Goal: Information Seeking & Learning: Check status

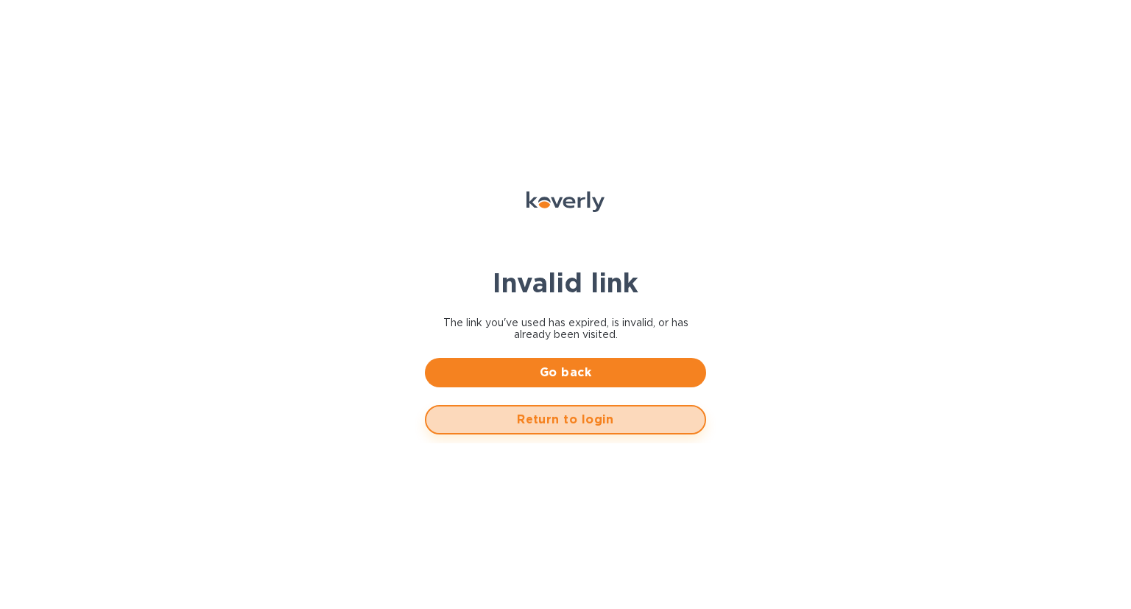
click at [546, 418] on span "Return to login" at bounding box center [565, 420] width 255 height 18
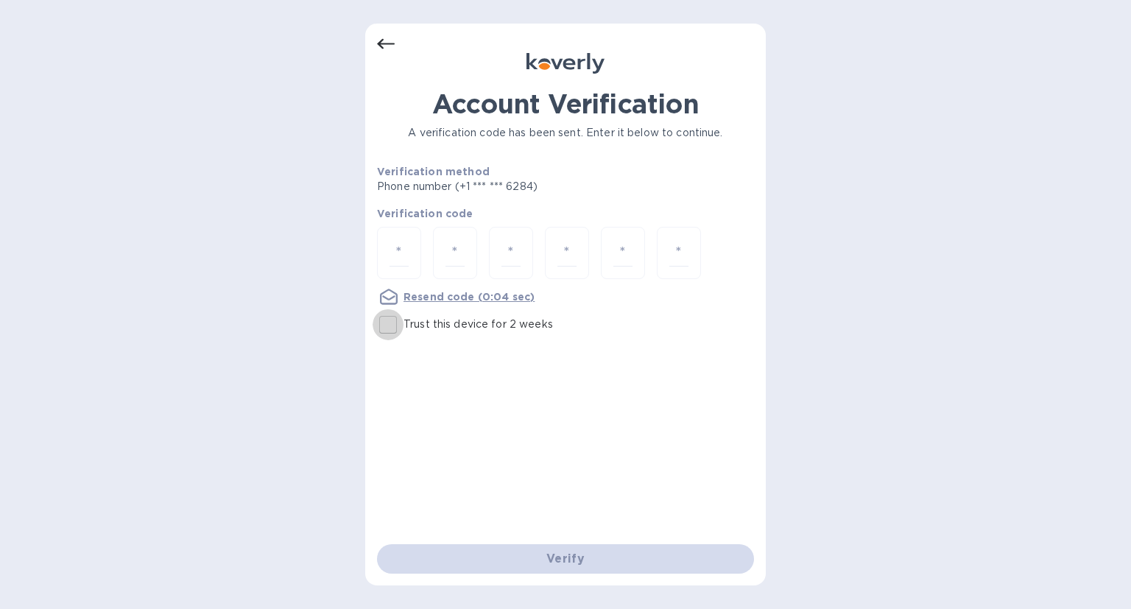
click at [398, 324] on input "Trust this device for 2 weeks" at bounding box center [388, 324] width 31 height 31
checkbox input "true"
click at [437, 295] on u "Resend code" at bounding box center [439, 297] width 71 height 12
click at [403, 244] on input "number" at bounding box center [399, 252] width 19 height 27
type input "9"
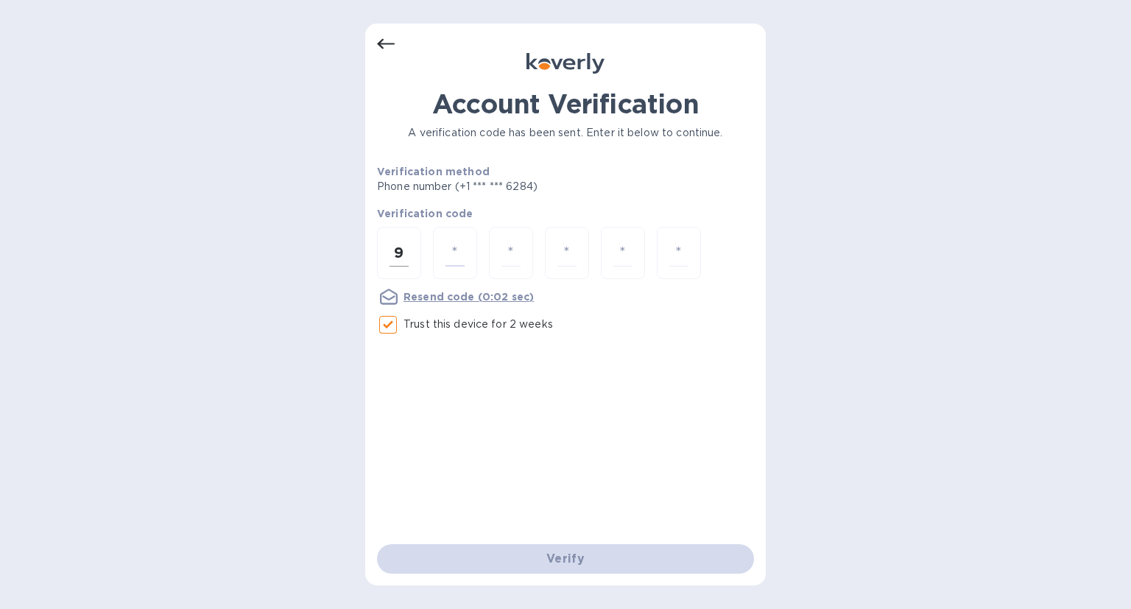
type input "2"
type input "6"
type input "2"
type input "3"
type input "8"
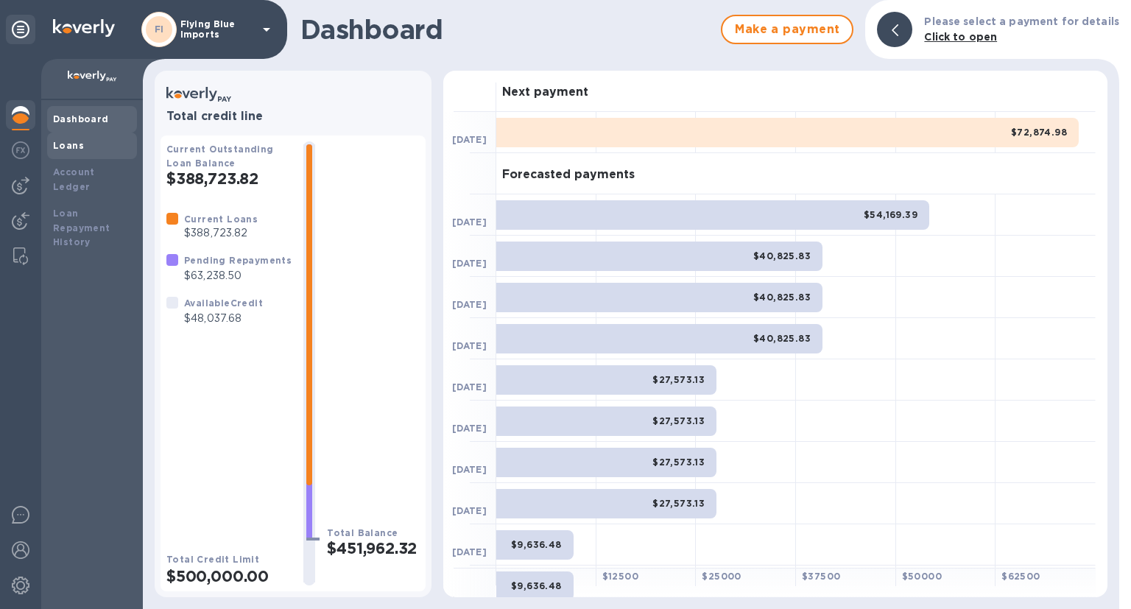
click at [57, 151] on b "Loans" at bounding box center [68, 145] width 31 height 11
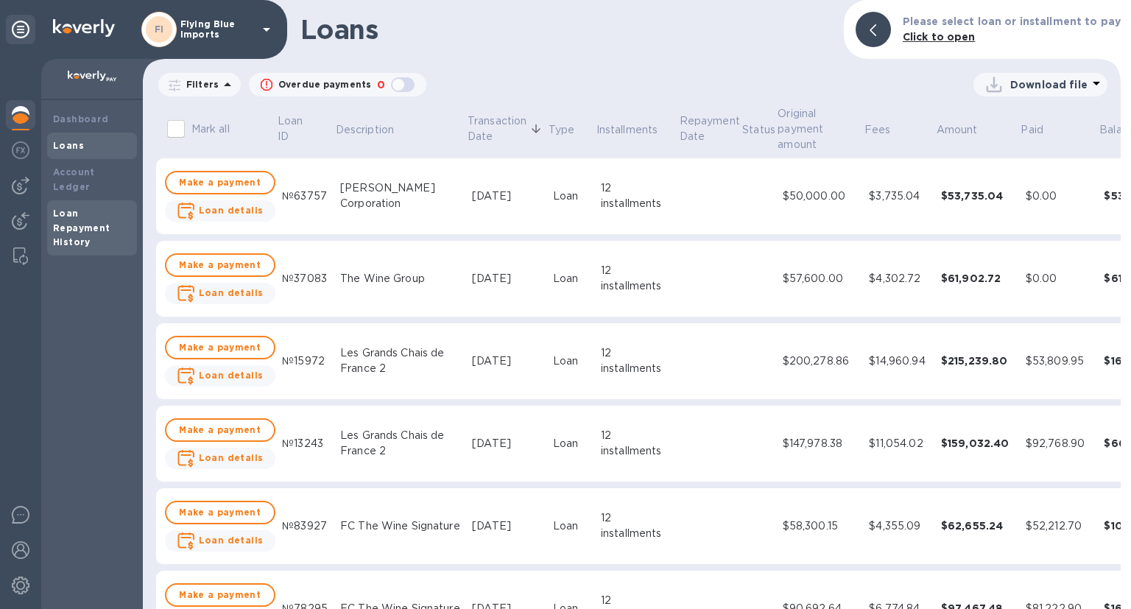
click at [81, 214] on b "Loan Repayment History" at bounding box center [81, 228] width 57 height 41
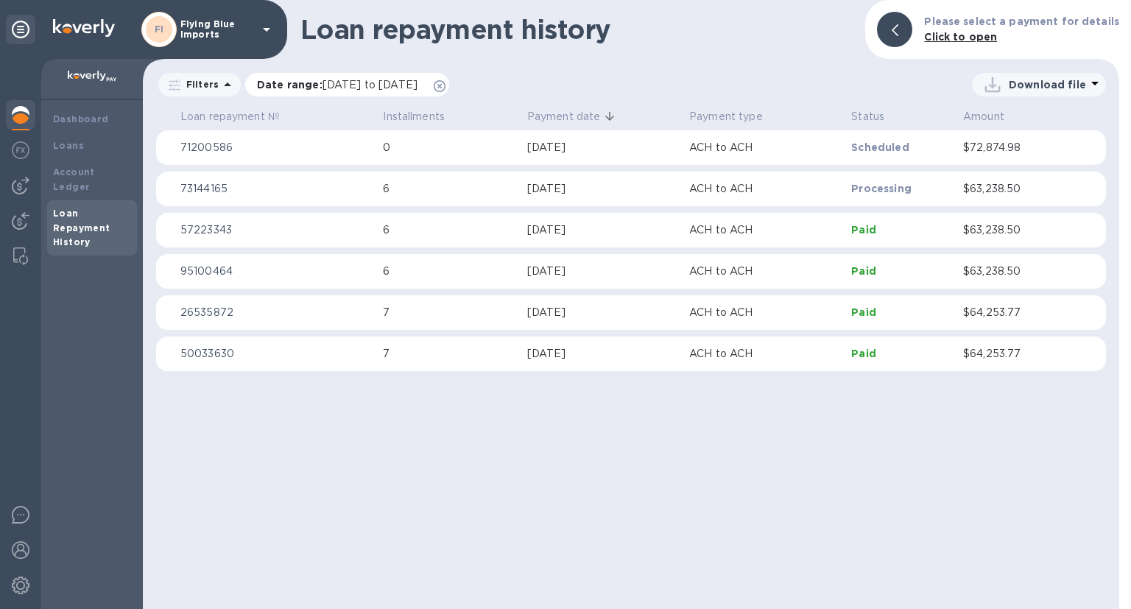
click at [446, 81] on icon at bounding box center [440, 86] width 12 height 12
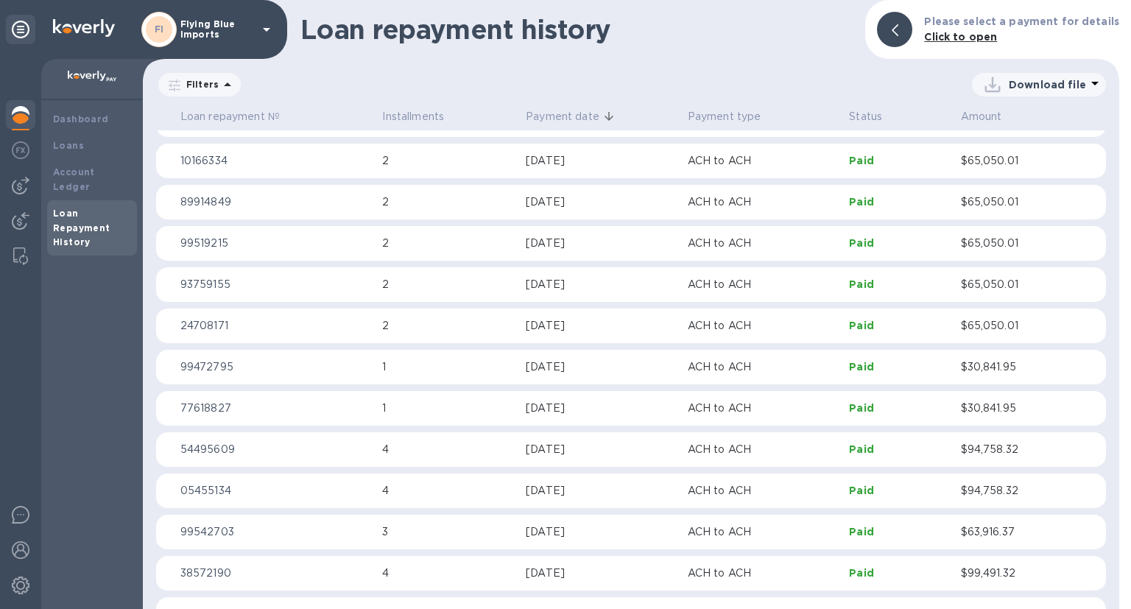
scroll to position [1102, 0]
click at [1002, 247] on p "$65,050.01" at bounding box center [1012, 240] width 103 height 15
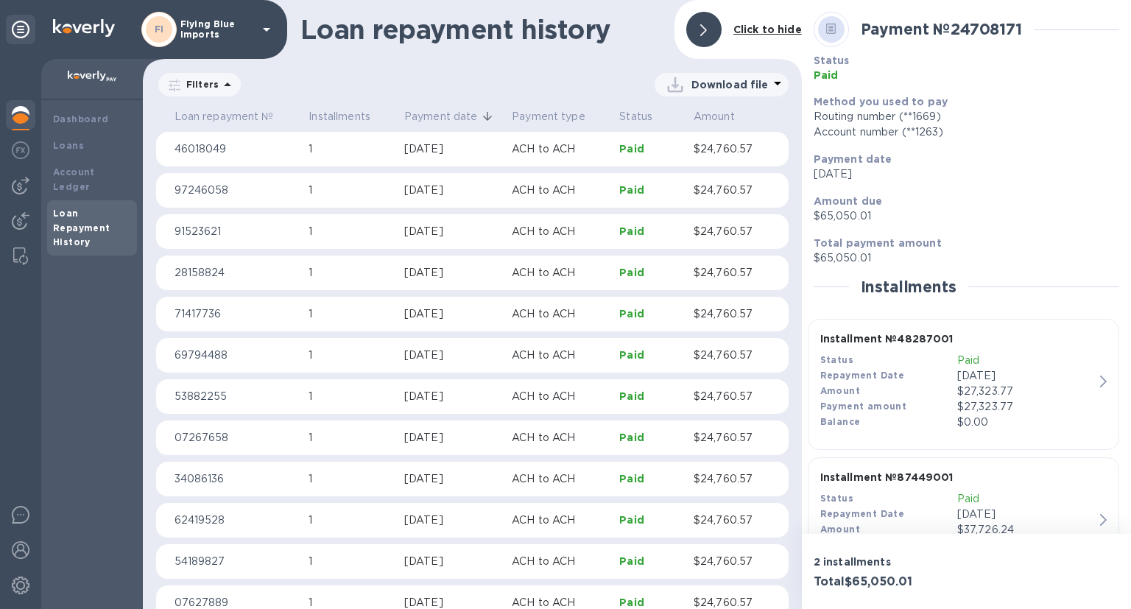
scroll to position [3392, 0]
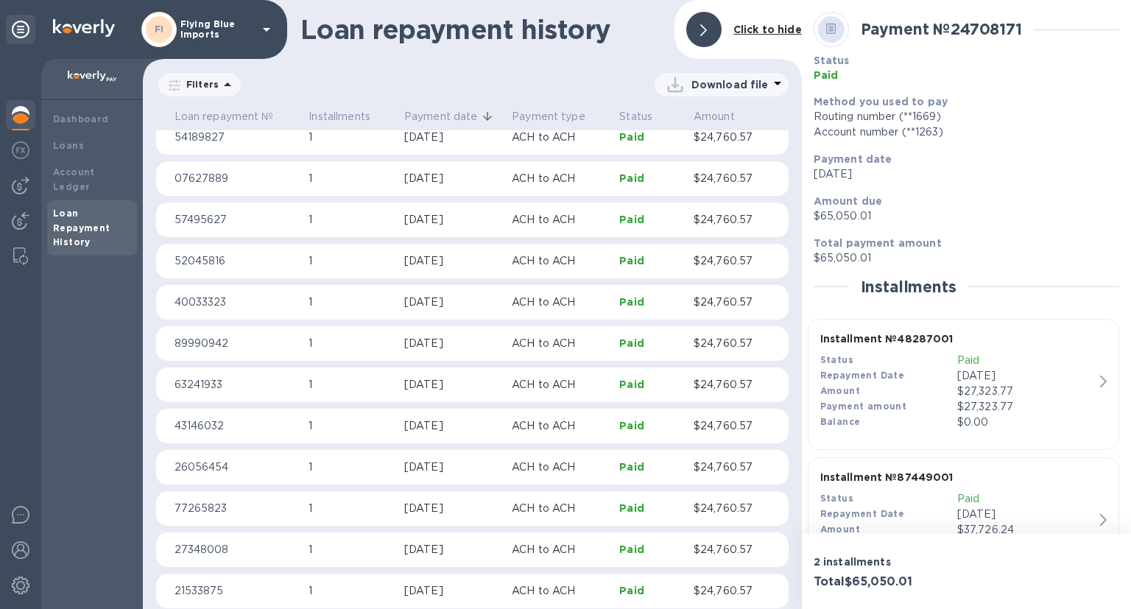
click at [208, 26] on p "Flying Blue Imports" at bounding box center [217, 29] width 74 height 21
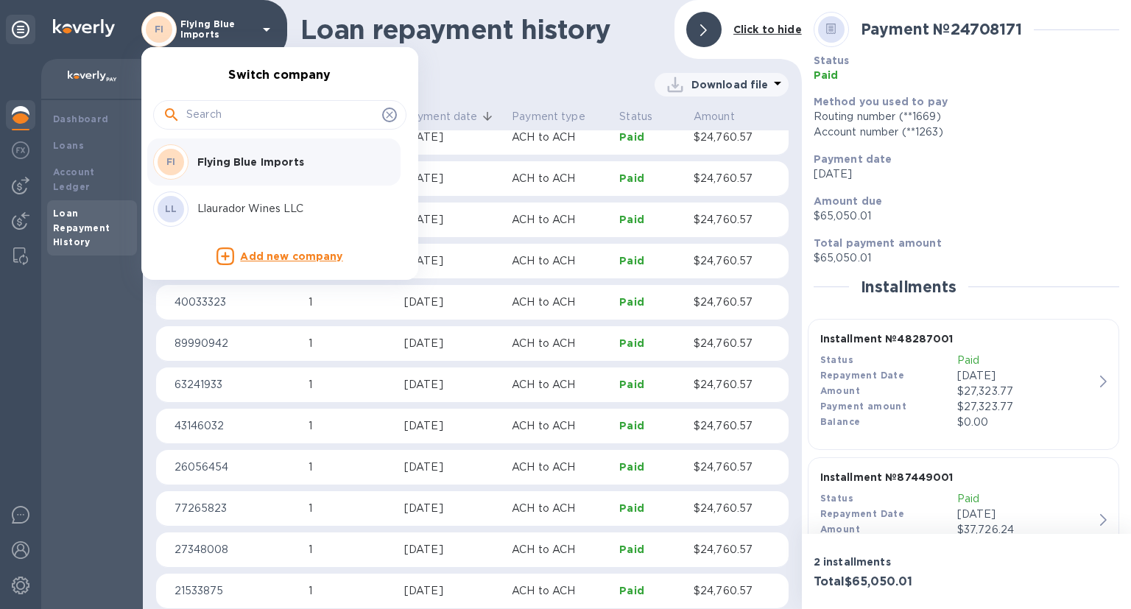
click at [250, 208] on p "Llaurador Wines LLC" at bounding box center [290, 208] width 186 height 15
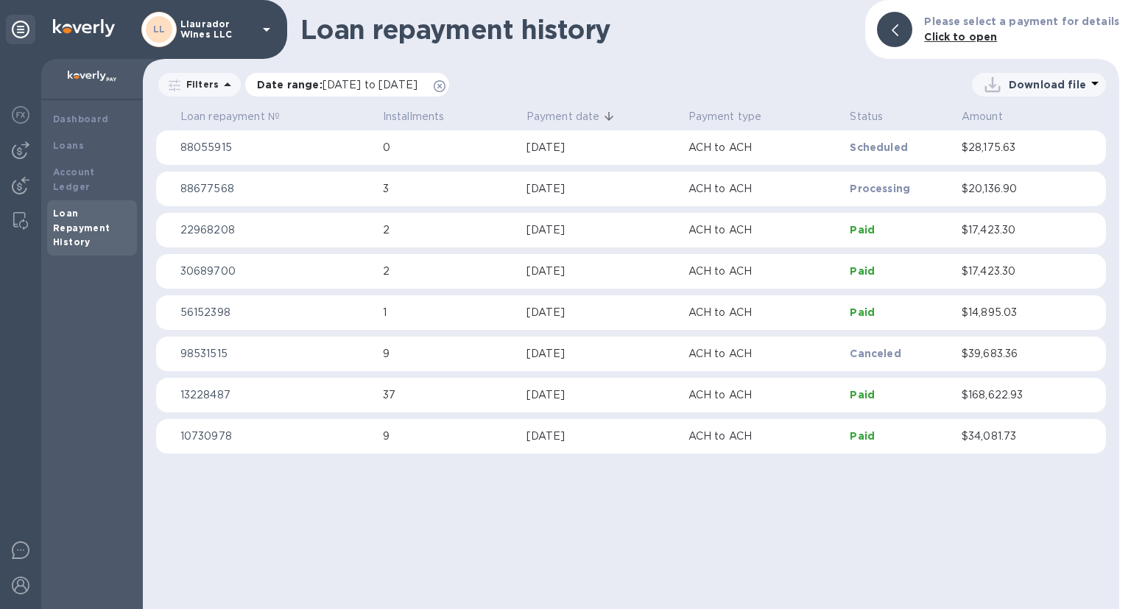
click at [446, 87] on icon at bounding box center [440, 86] width 12 height 12
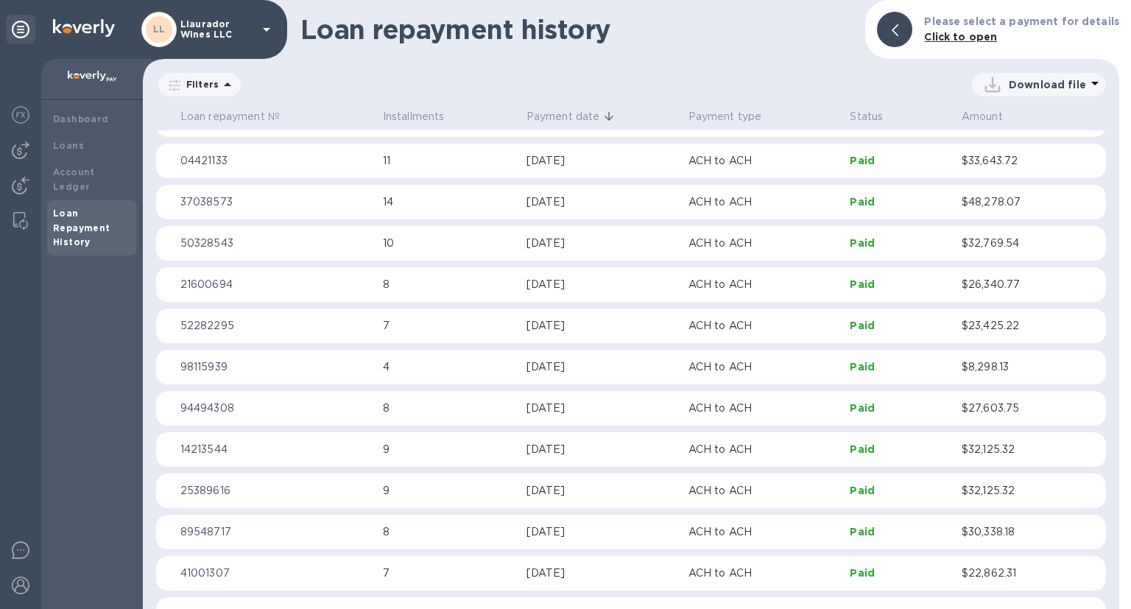
scroll to position [1357, 0]
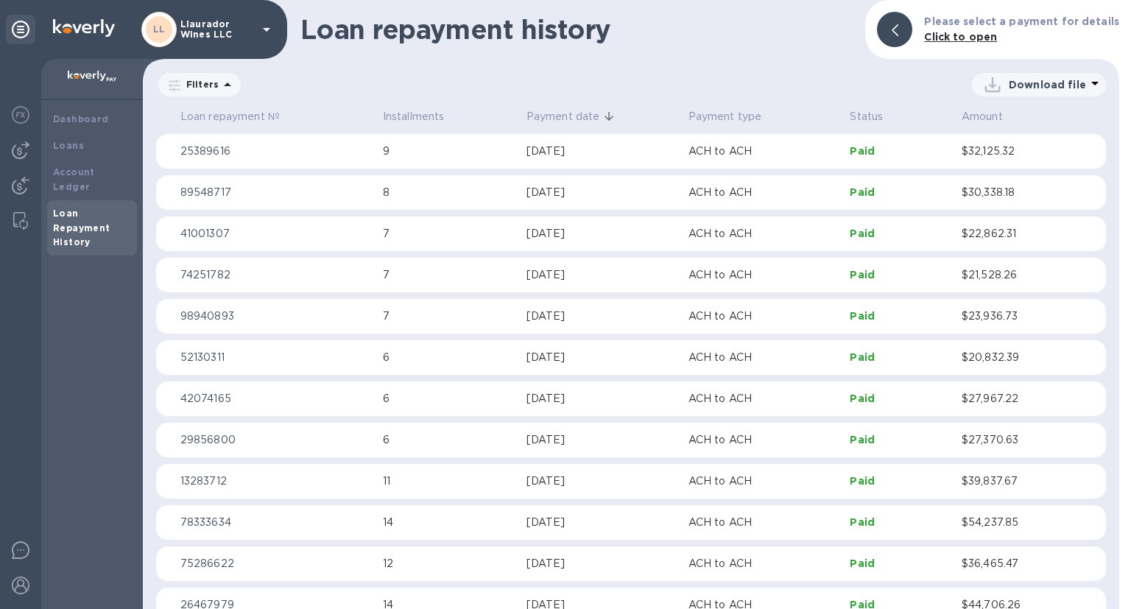
click at [555, 314] on div "[DATE]" at bounding box center [602, 316] width 150 height 15
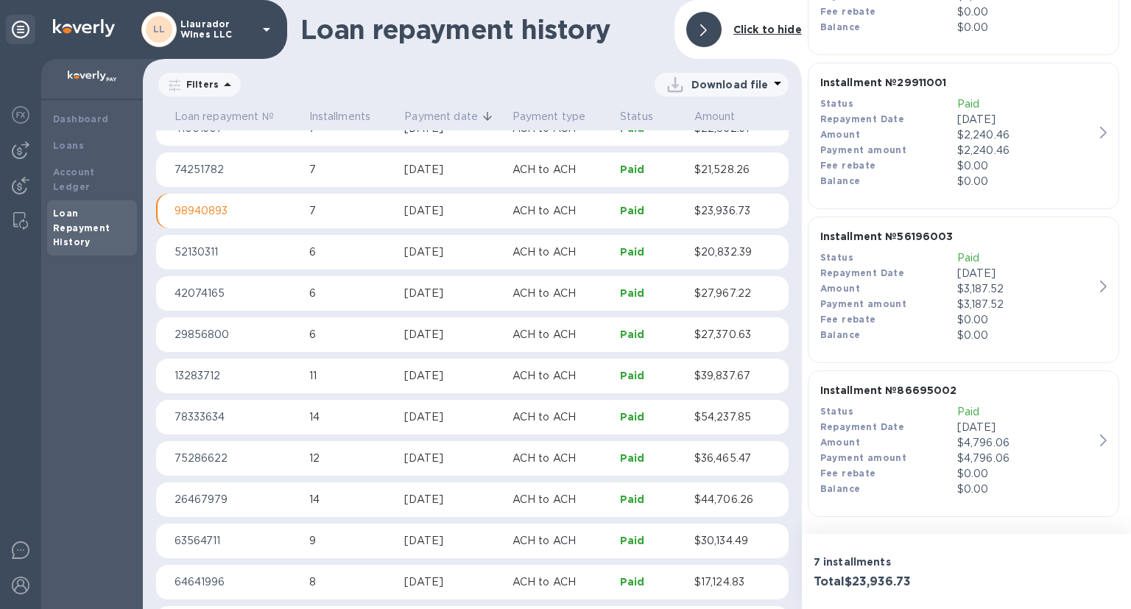
scroll to position [1432, 0]
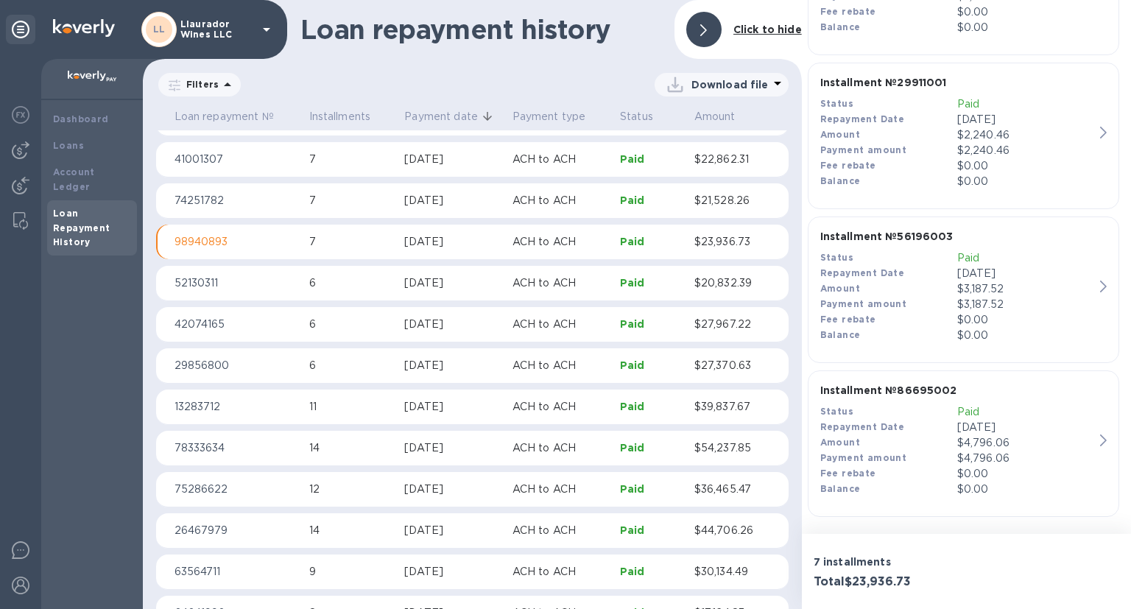
click at [442, 239] on div "[DATE]" at bounding box center [452, 241] width 96 height 15
click at [731, 239] on p "$23,936.73" at bounding box center [726, 241] width 64 height 15
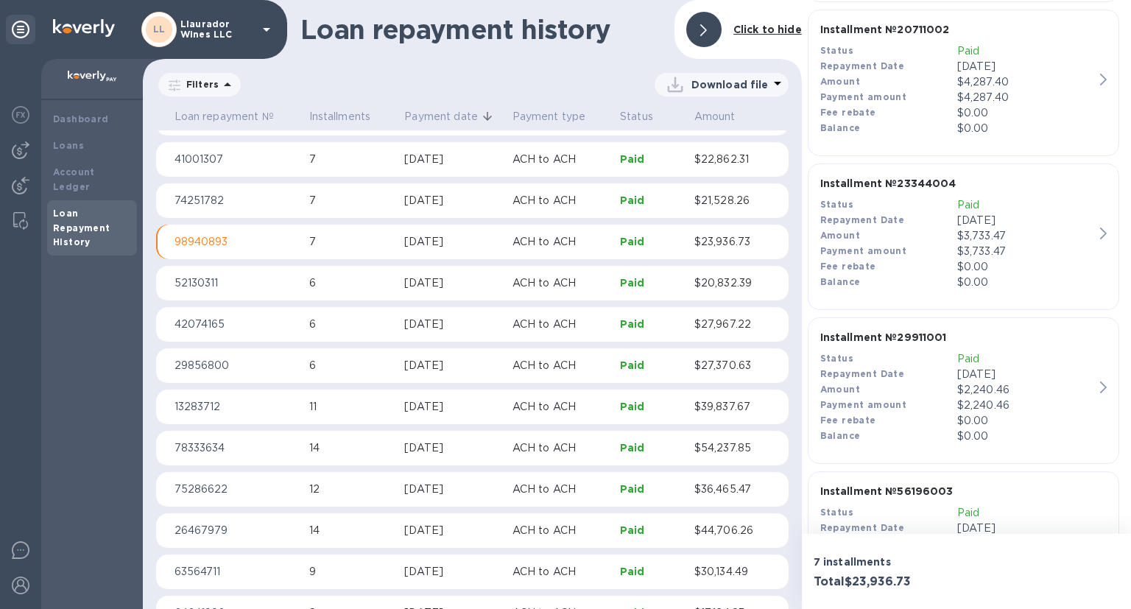
scroll to position [108, 0]
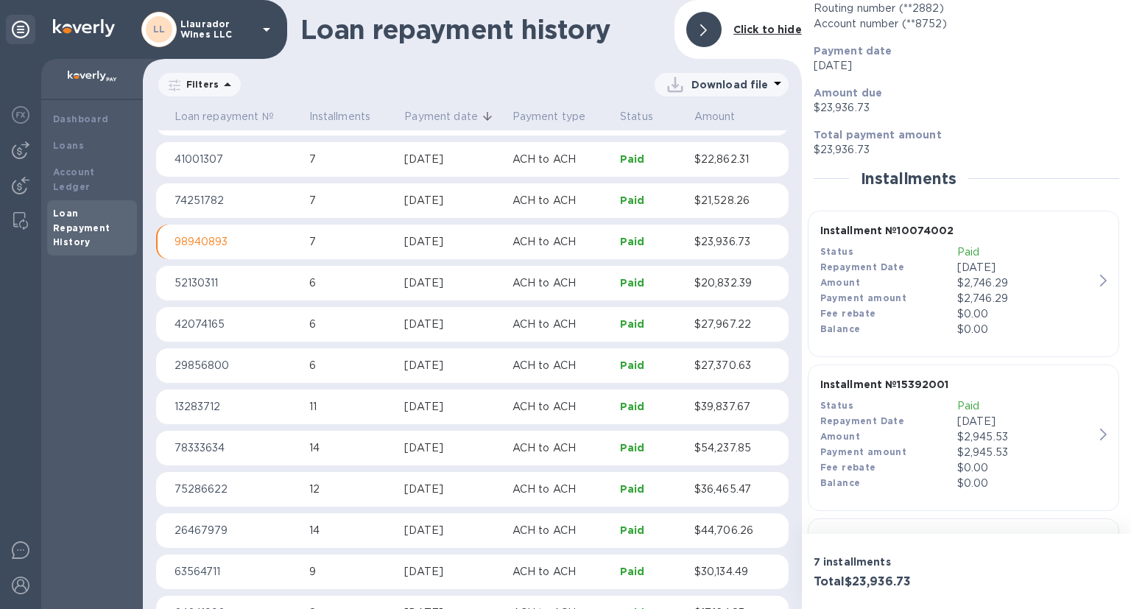
click at [517, 280] on p "ACH to ACH" at bounding box center [561, 282] width 96 height 15
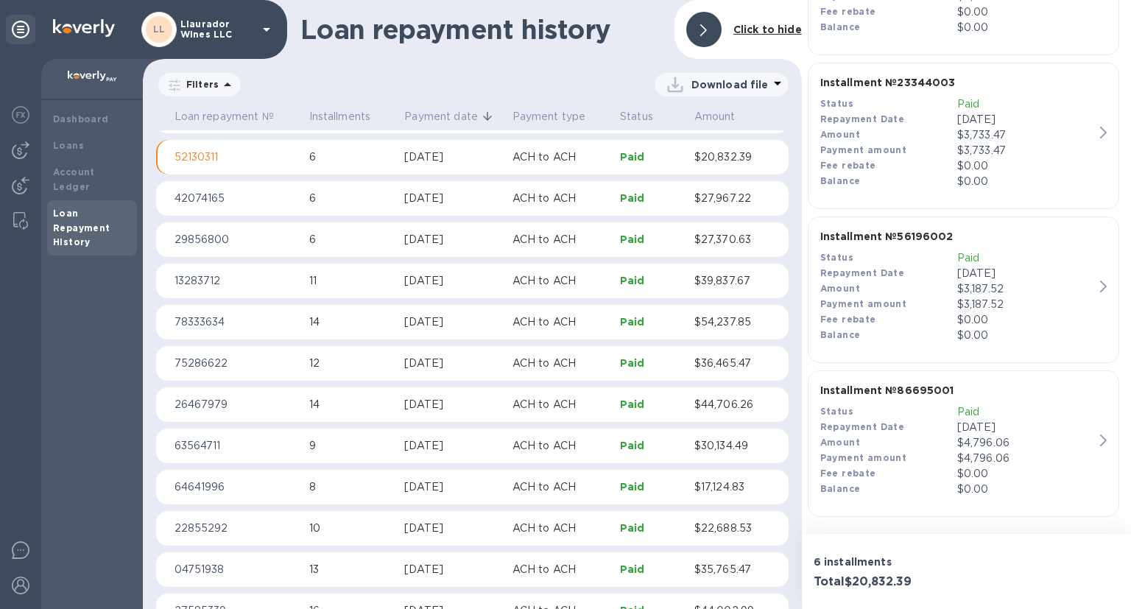
scroll to position [1387, 0]
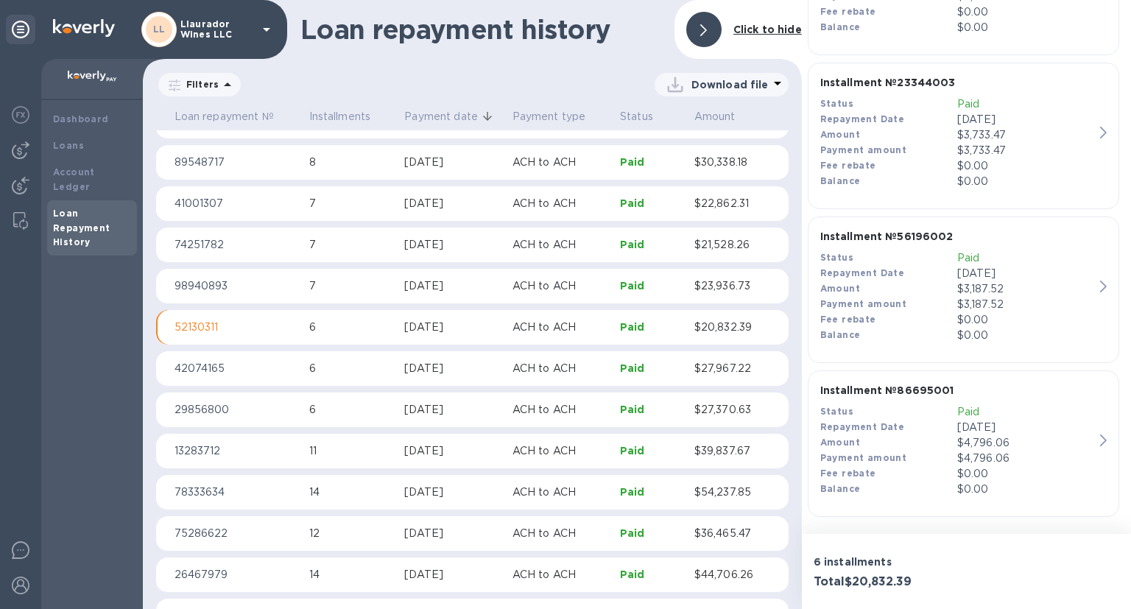
click at [443, 286] on div "[DATE]" at bounding box center [452, 285] width 96 height 15
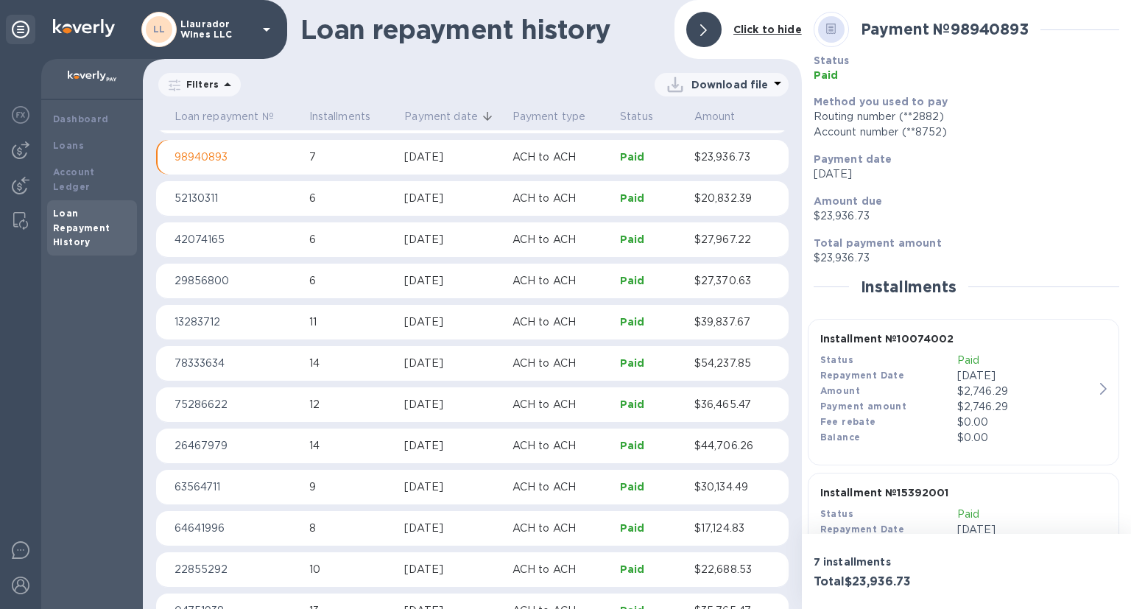
click at [877, 488] on b "Installment № 15392001" at bounding box center [884, 493] width 129 height 12
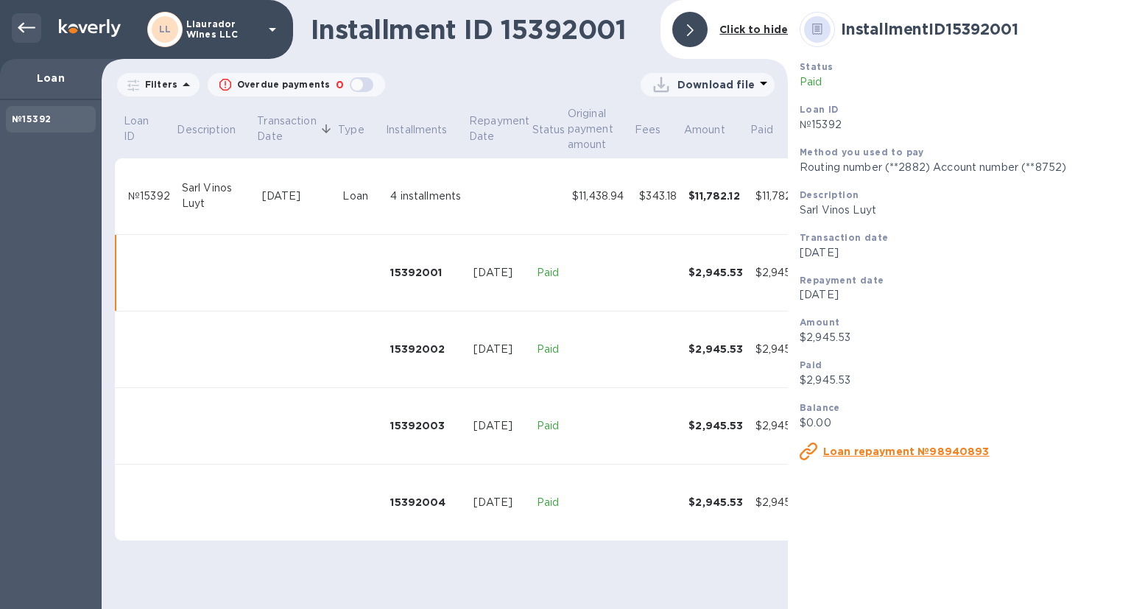
click at [19, 29] on icon at bounding box center [27, 28] width 18 height 10
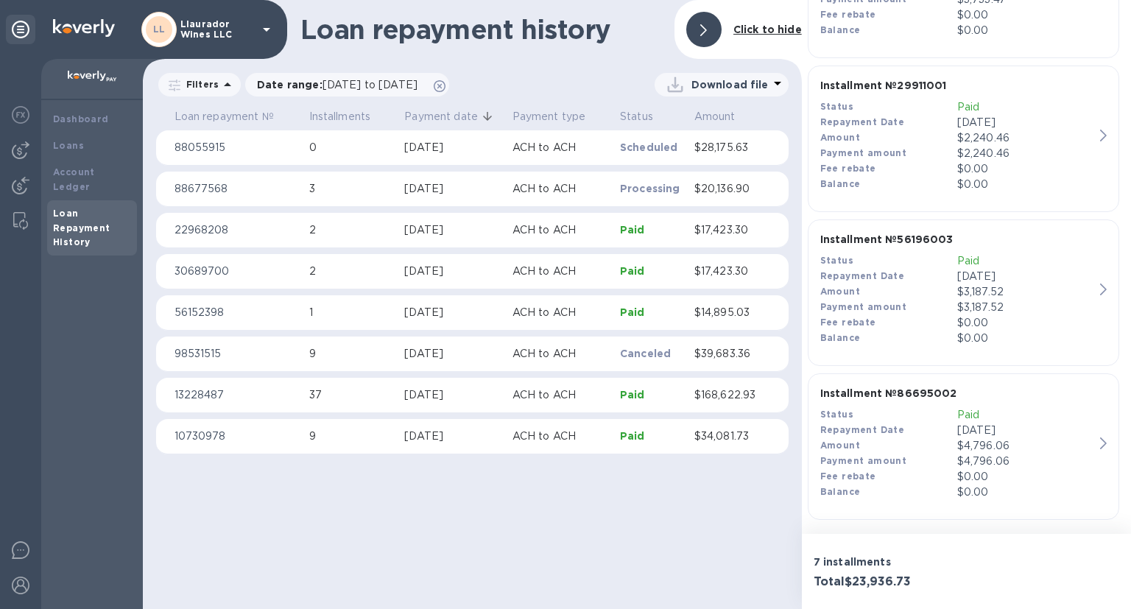
scroll to position [872, 0]
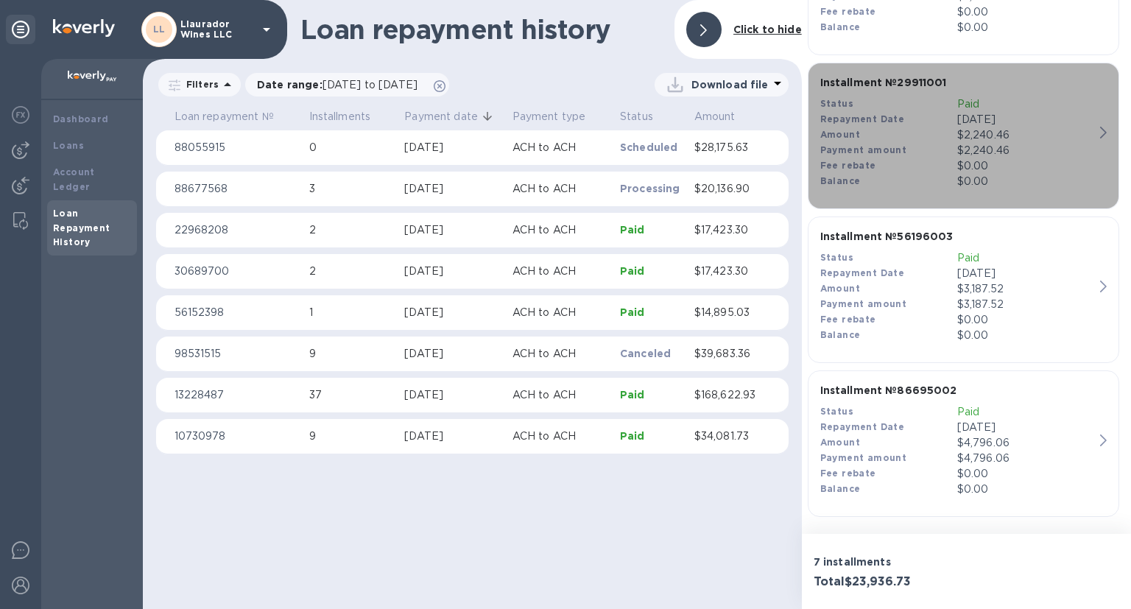
click at [882, 81] on b "Installment № 29911001" at bounding box center [883, 83] width 127 height 12
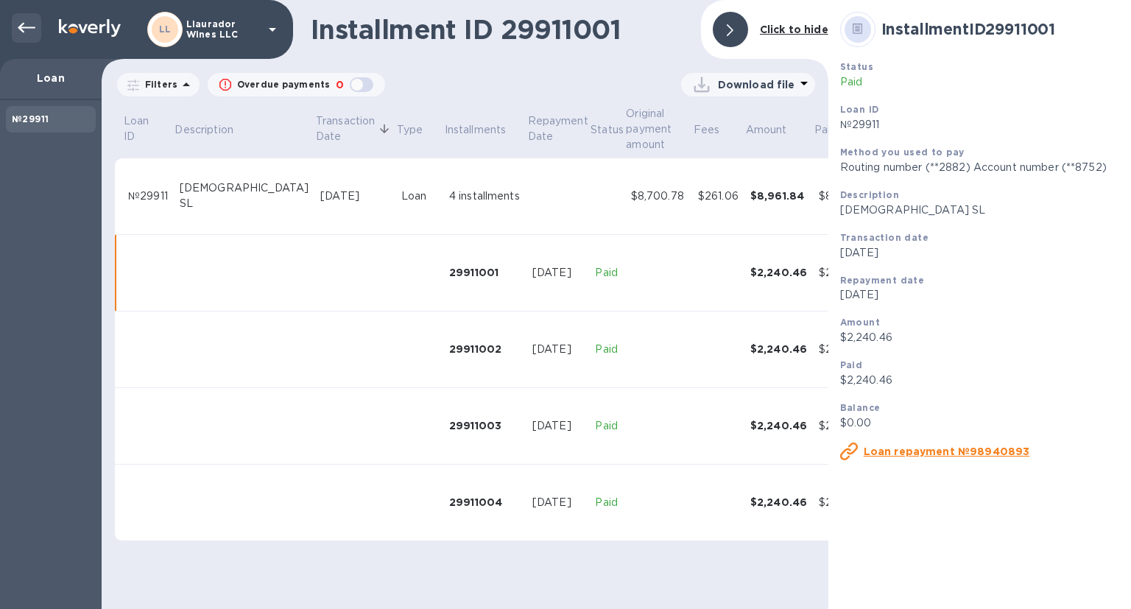
click at [22, 28] on icon at bounding box center [27, 28] width 18 height 10
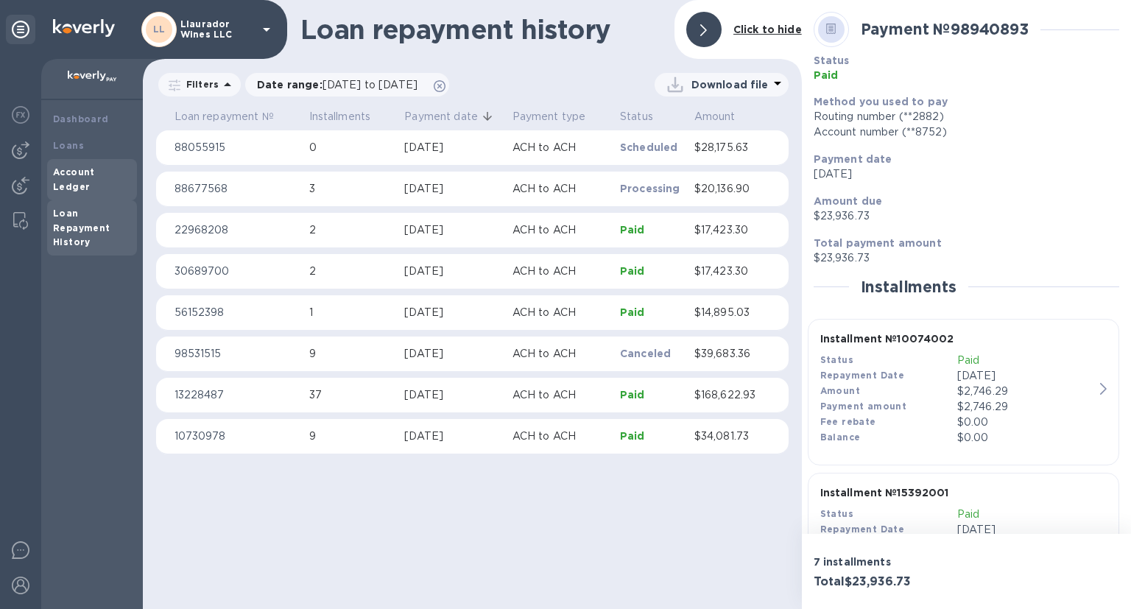
click at [59, 159] on div "Account Ledger" at bounding box center [92, 179] width 90 height 41
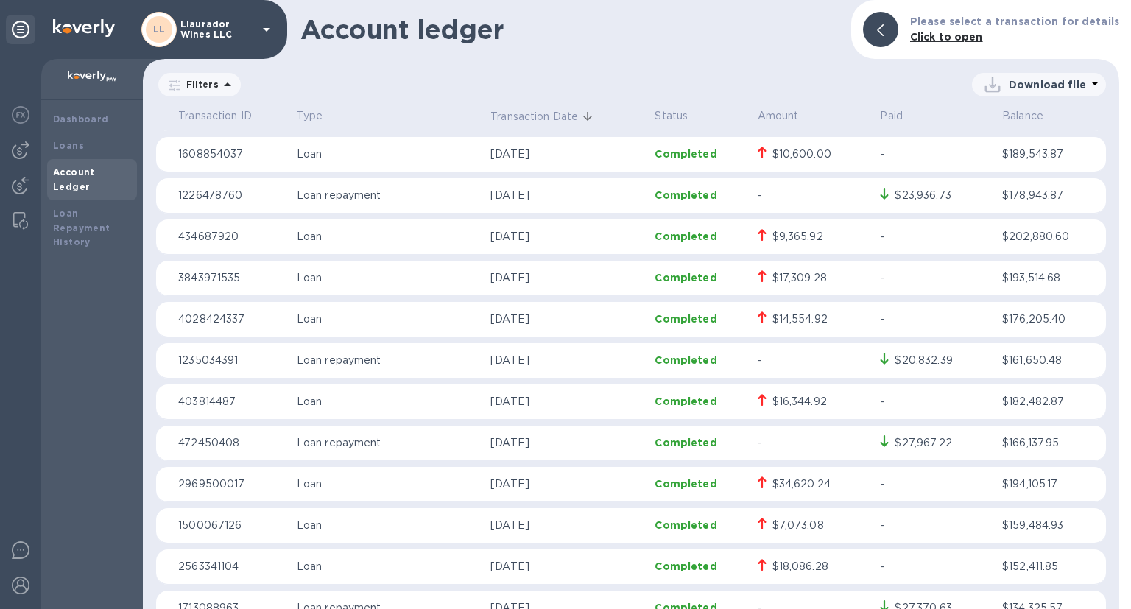
scroll to position [3732, 0]
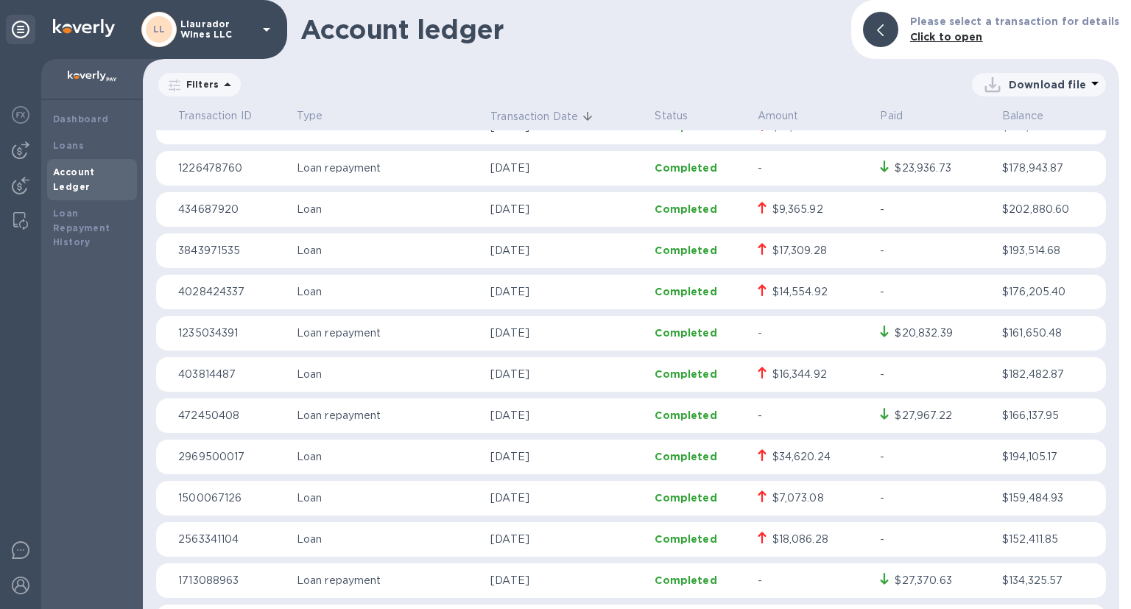
click at [910, 420] on div "$27,967.22" at bounding box center [923, 415] width 57 height 15
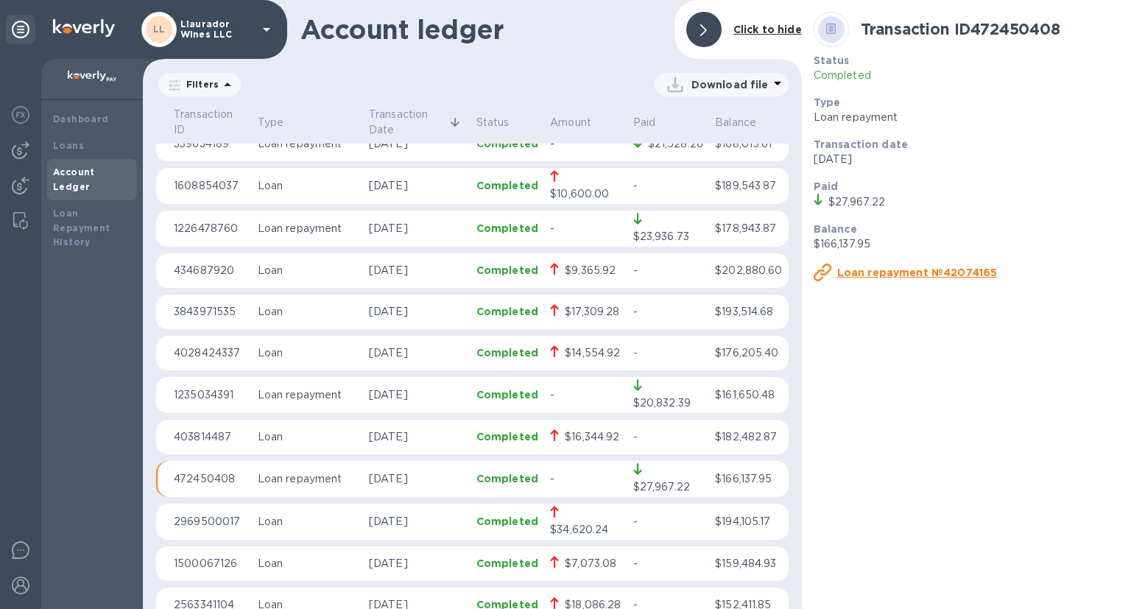
scroll to position [3776, 0]
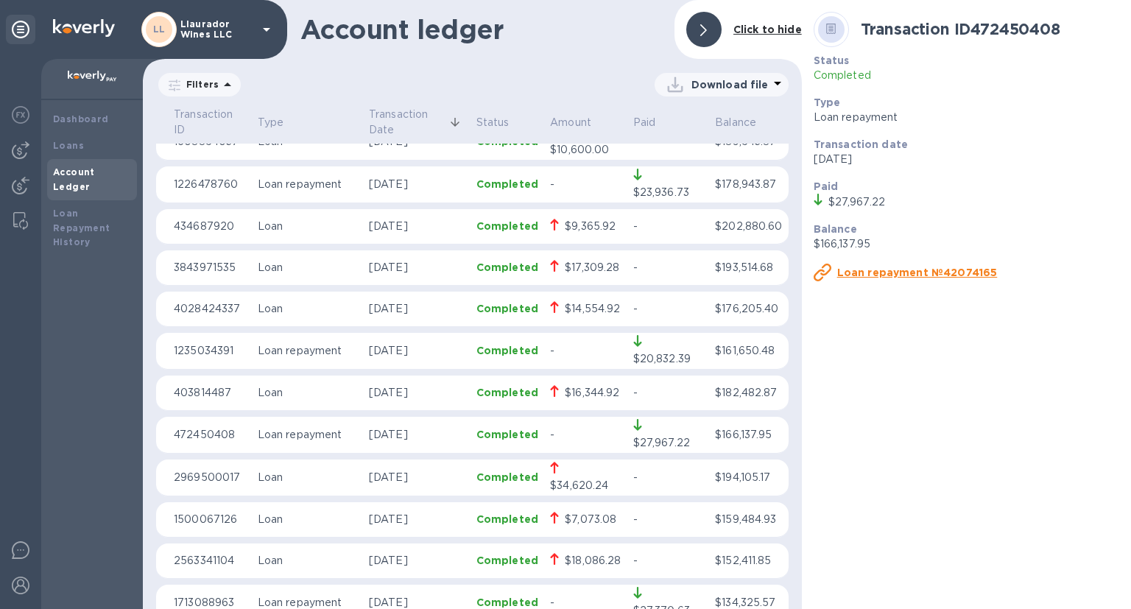
click at [585, 385] on div "$16,344.92" at bounding box center [592, 392] width 54 height 15
click at [656, 351] on div "$20,832.39" at bounding box center [661, 358] width 57 height 15
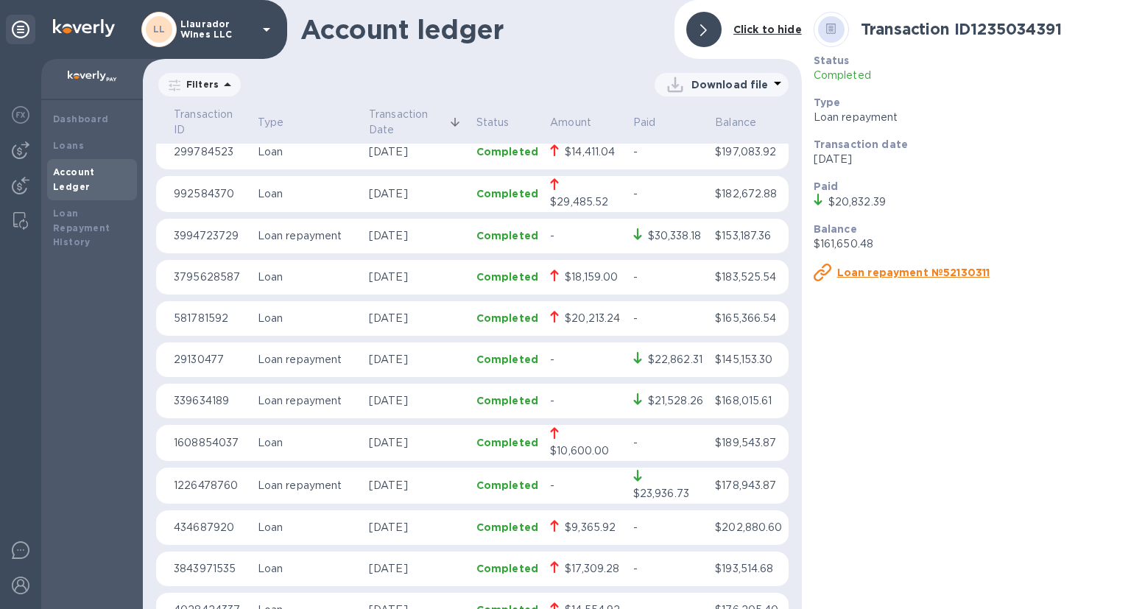
scroll to position [3437, 0]
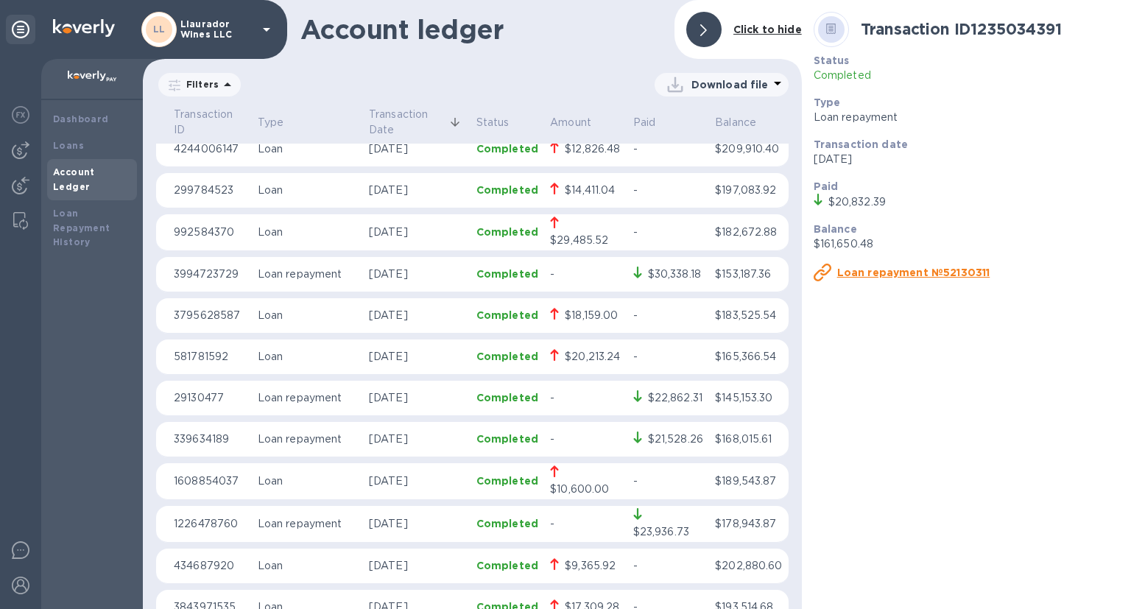
click at [673, 267] on div "$30,338.18" at bounding box center [674, 274] width 53 height 15
click at [680, 267] on div "$30,338.18" at bounding box center [674, 274] width 53 height 15
click at [944, 270] on u "Loan repayment №89548717" at bounding box center [917, 273] width 161 height 12
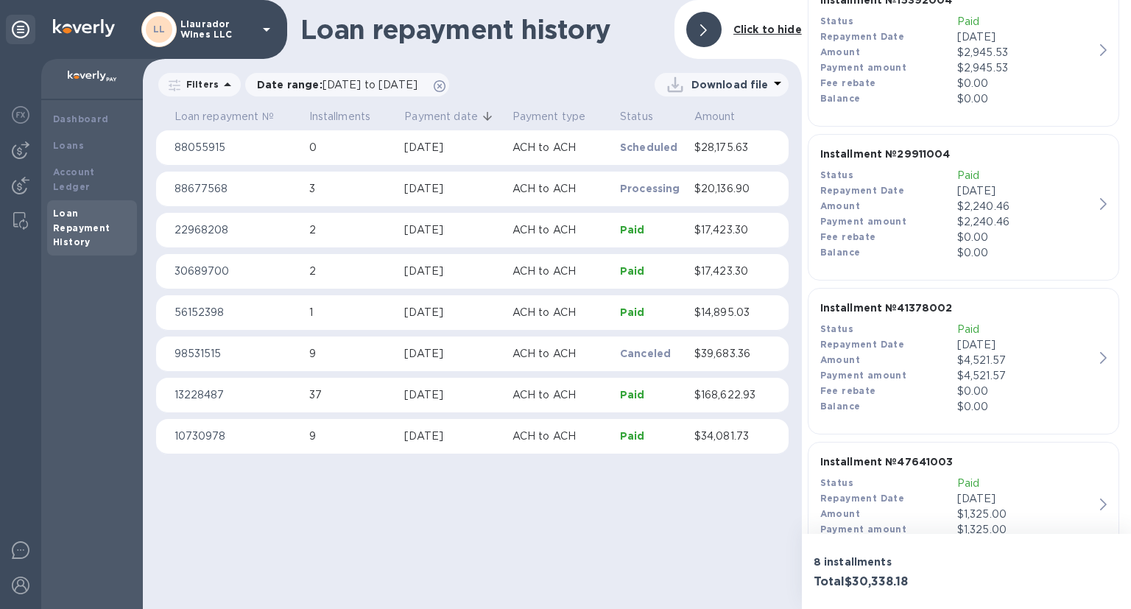
scroll to position [594, 0]
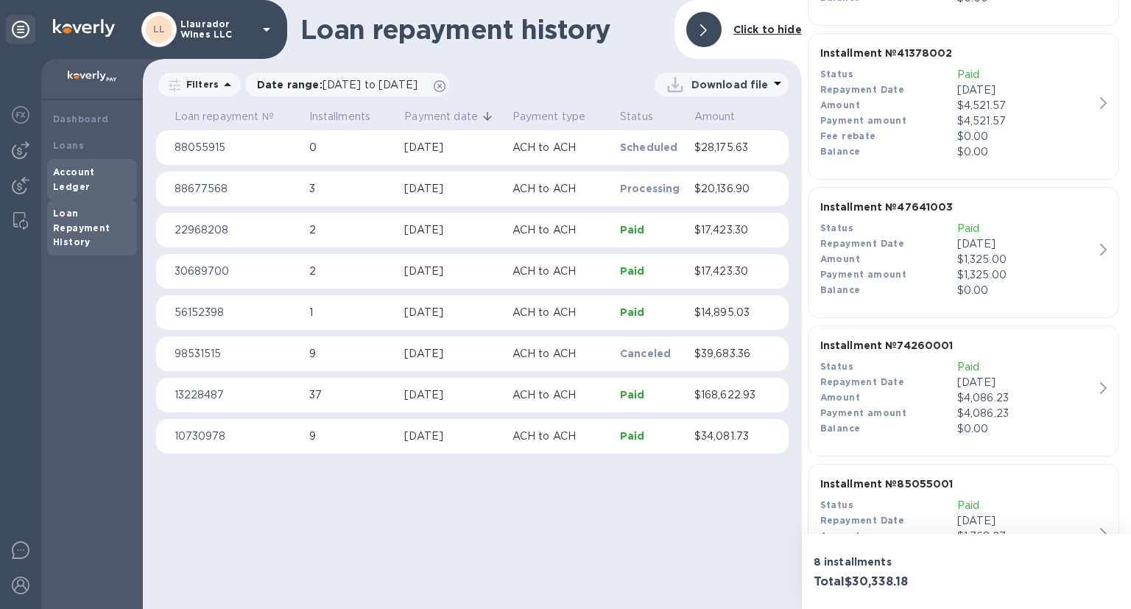
click at [87, 172] on b "Account Ledger" at bounding box center [74, 179] width 42 height 26
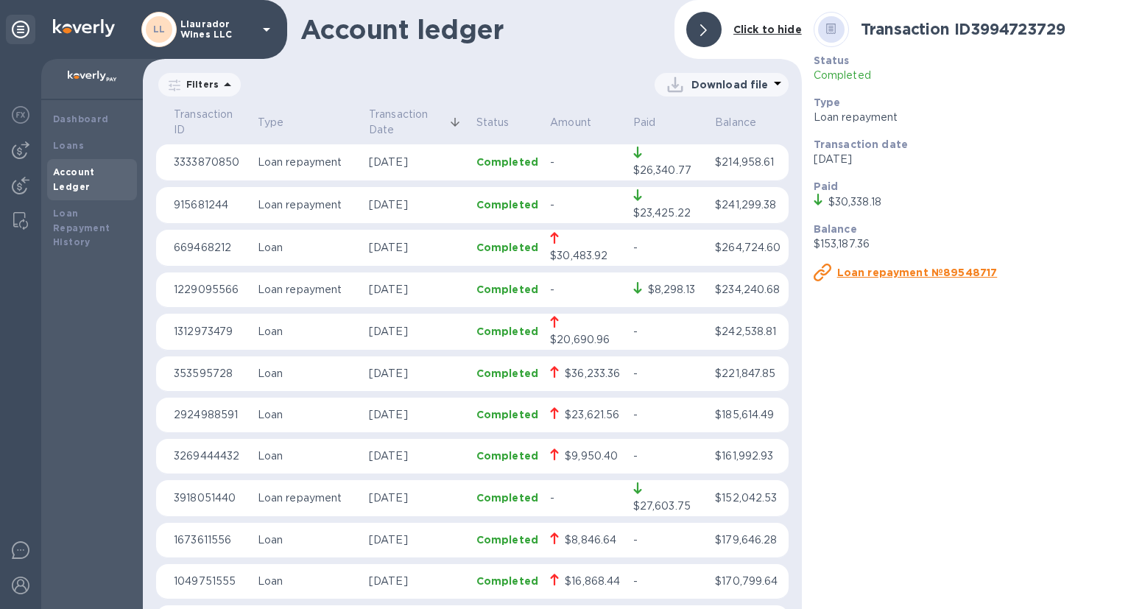
scroll to position [2799, 0]
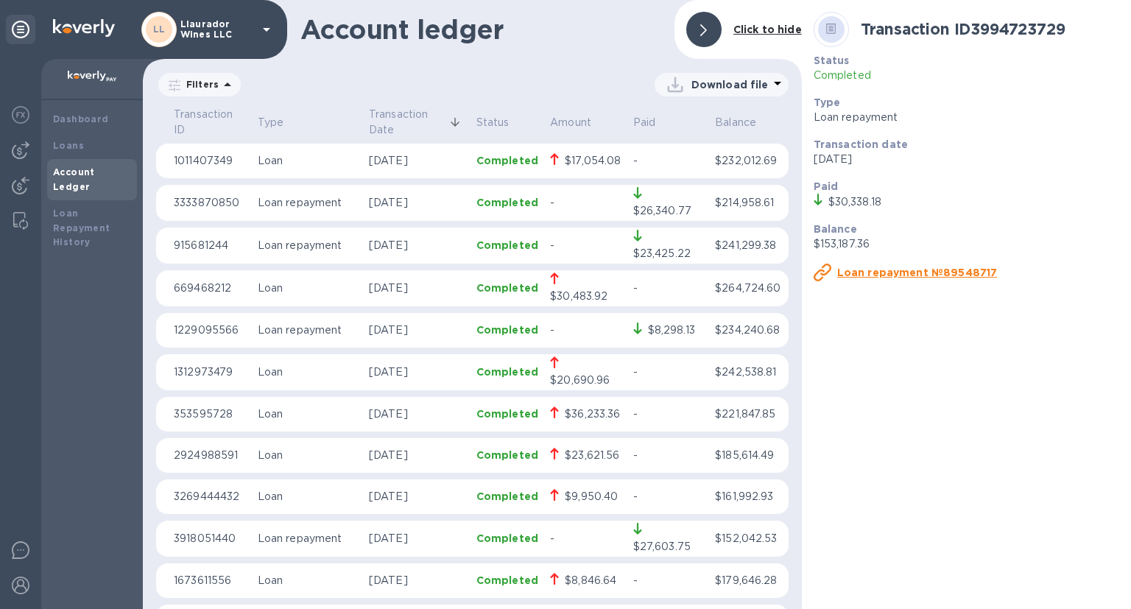
click at [582, 407] on div "$36,233.36" at bounding box center [592, 414] width 55 height 15
click at [879, 271] on u "Loan ID99802" at bounding box center [877, 273] width 80 height 12
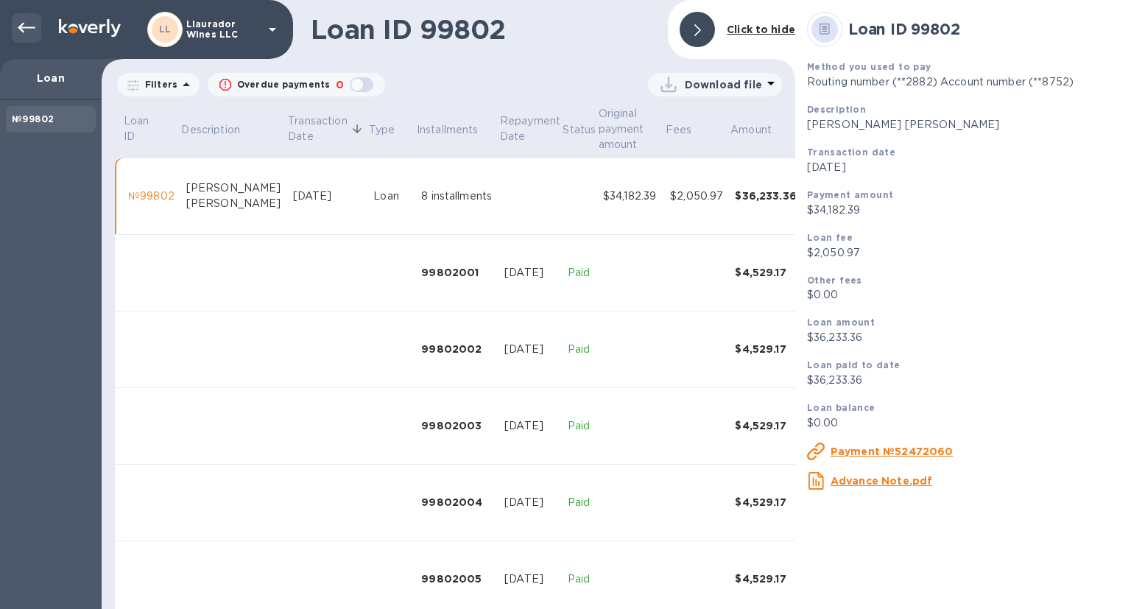
click at [16, 21] on div at bounding box center [26, 27] width 29 height 29
click at [25, 27] on icon at bounding box center [27, 28] width 18 height 10
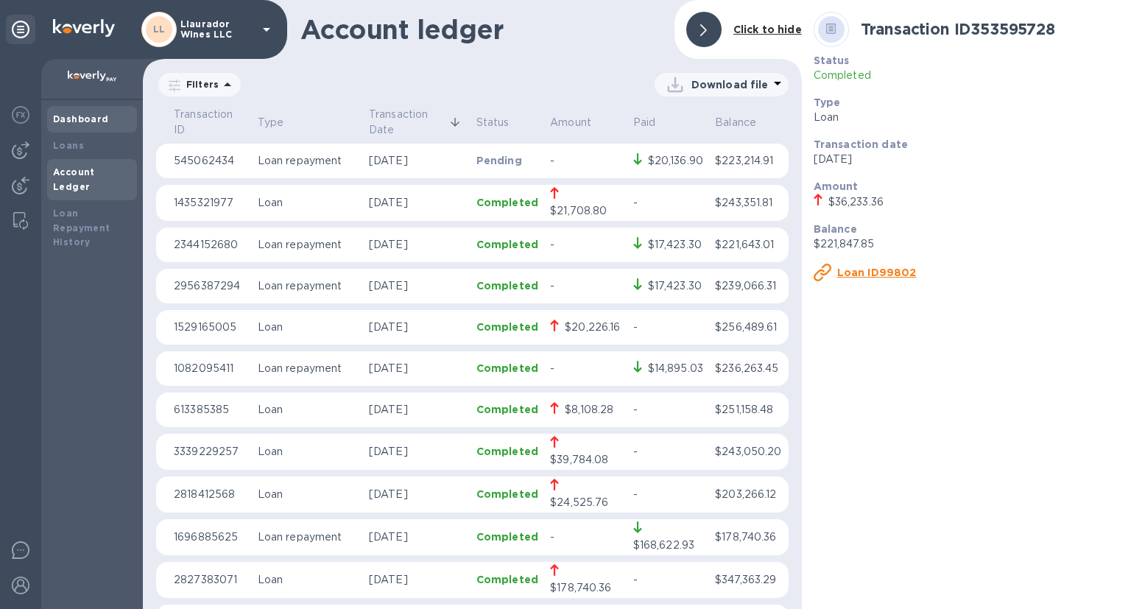
click at [82, 124] on b "Dashboard" at bounding box center [81, 118] width 56 height 11
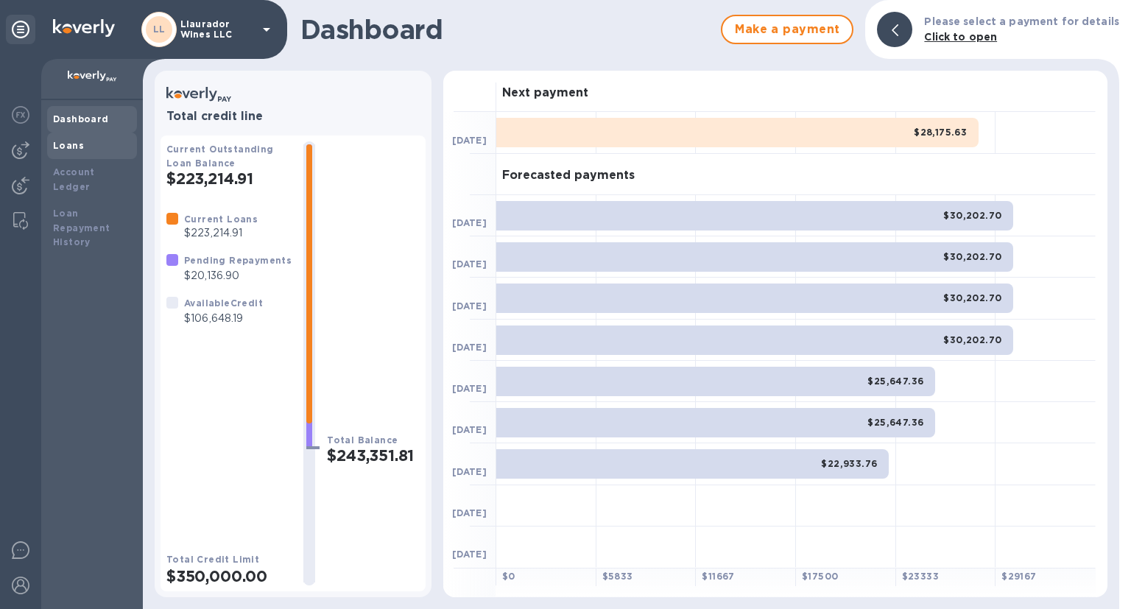
click at [68, 146] on b "Loans" at bounding box center [68, 145] width 31 height 11
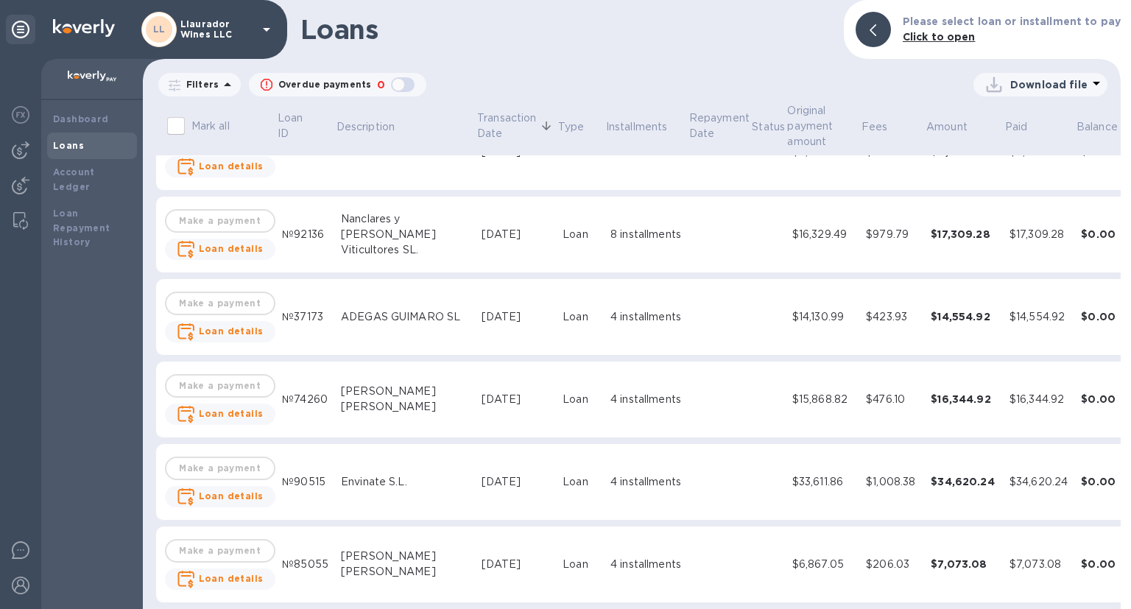
scroll to position [4666, 0]
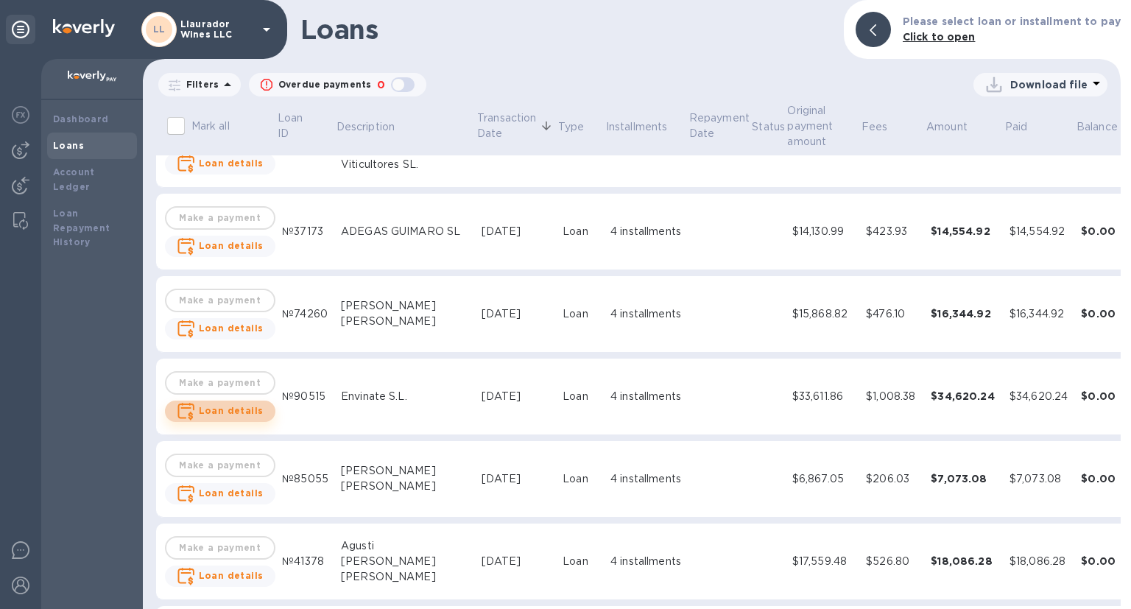
click at [228, 409] on b "Loan details" at bounding box center [231, 410] width 65 height 11
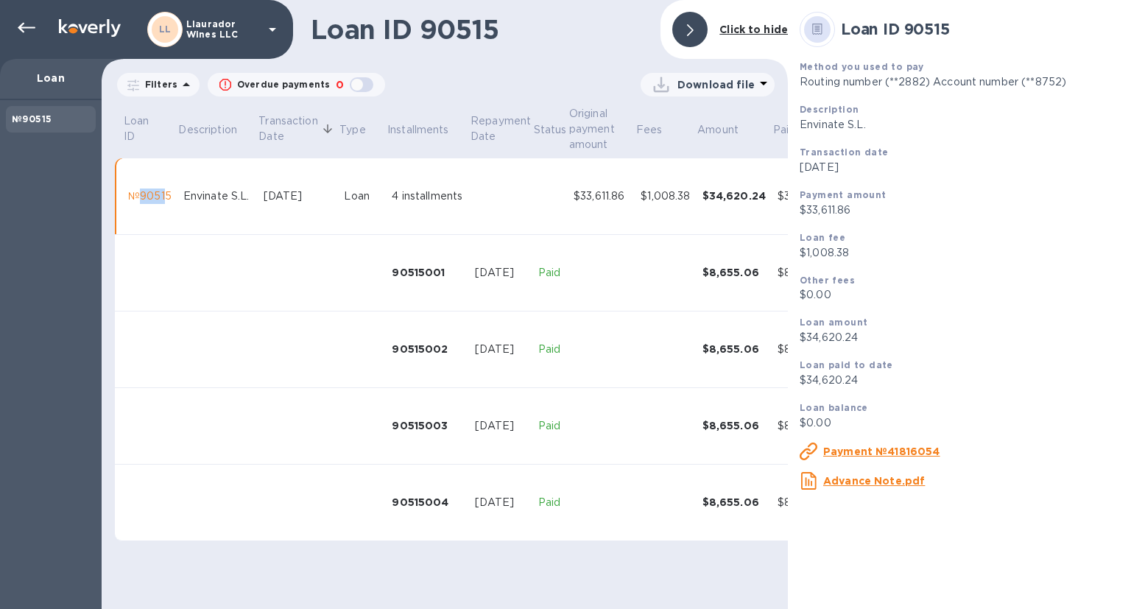
drag, startPoint x: 166, startPoint y: 199, endPoint x: 139, endPoint y: 202, distance: 27.4
click at [139, 202] on div "№90515" at bounding box center [149, 196] width 43 height 15
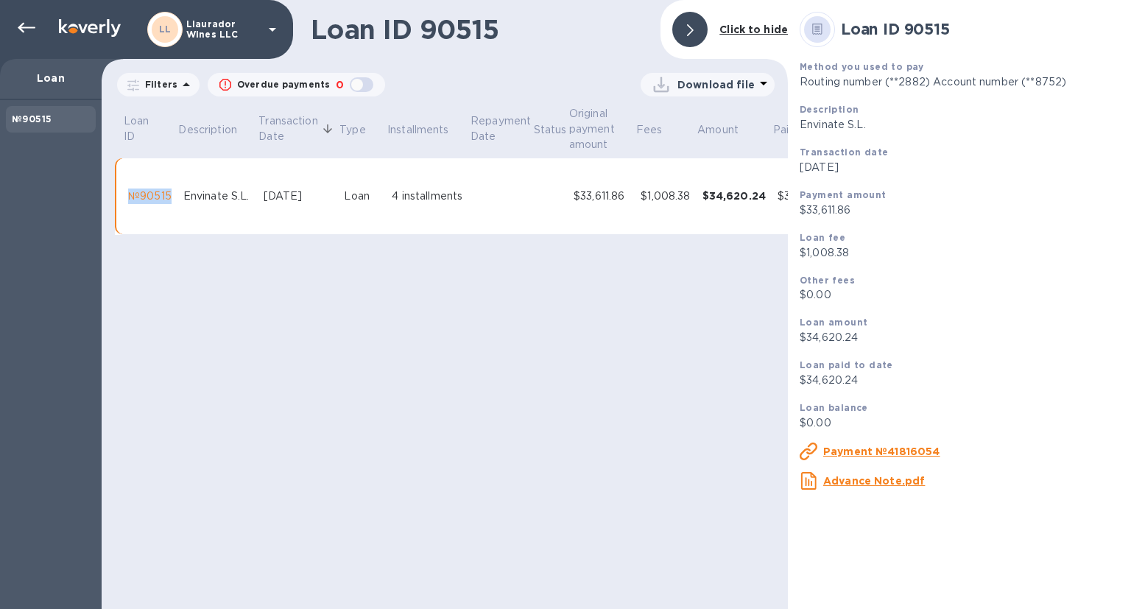
drag, startPoint x: 169, startPoint y: 197, endPoint x: 128, endPoint y: 196, distance: 41.3
click at [128, 196] on td "№90515" at bounding box center [149, 196] width 55 height 77
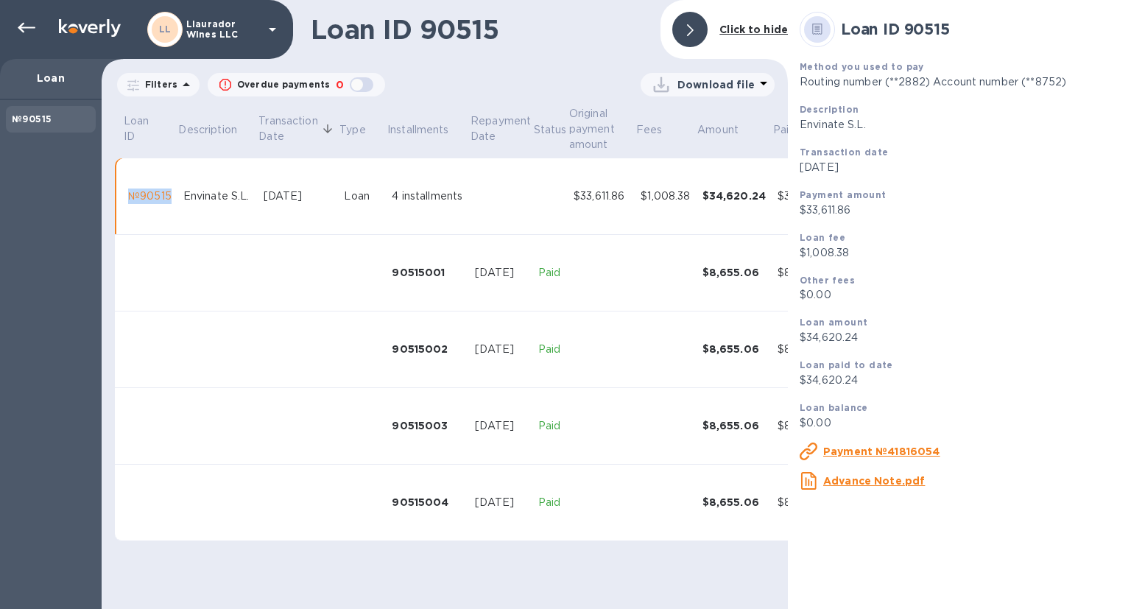
copy div "№90515"
drag, startPoint x: 249, startPoint y: 194, endPoint x: 183, endPoint y: 193, distance: 66.3
click at [183, 193] on div "Envinate S.L." at bounding box center [217, 196] width 68 height 15
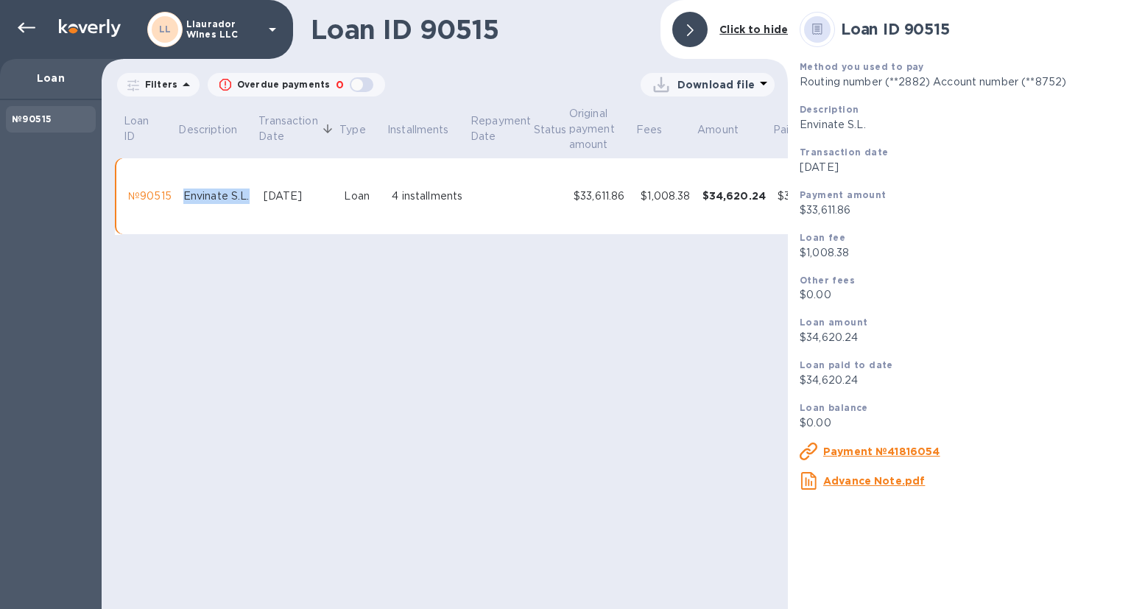
copy div "Envinate S.L."
click at [401, 204] on div "4 installments" at bounding box center [427, 196] width 71 height 15
